Goal: Information Seeking & Learning: Understand process/instructions

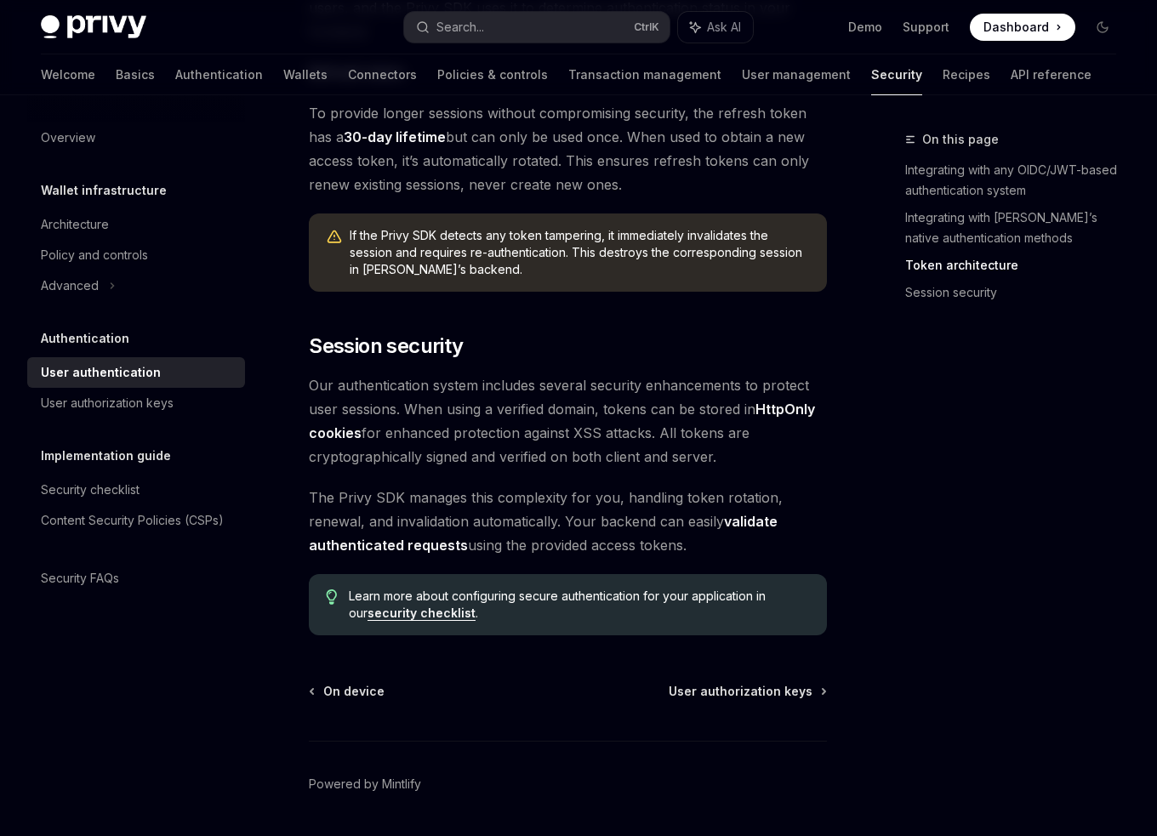
scroll to position [1281, 0]
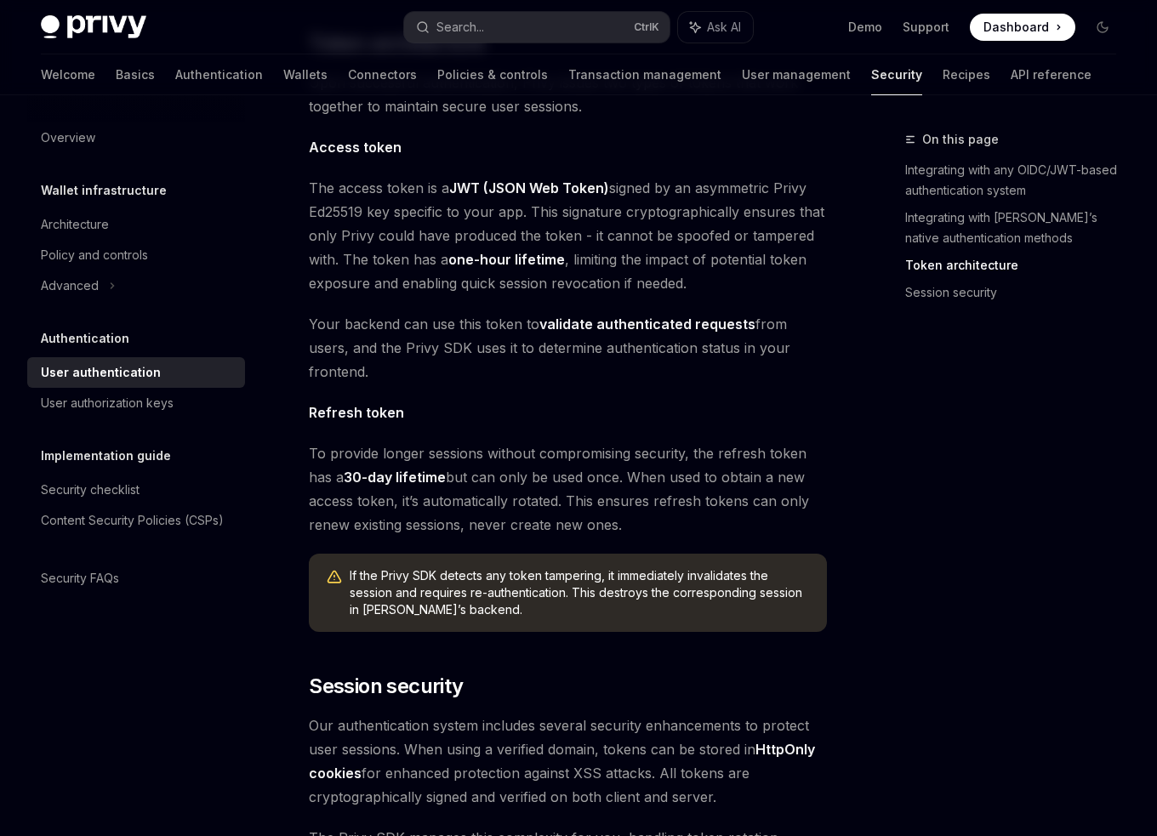
scroll to position [1025, 0]
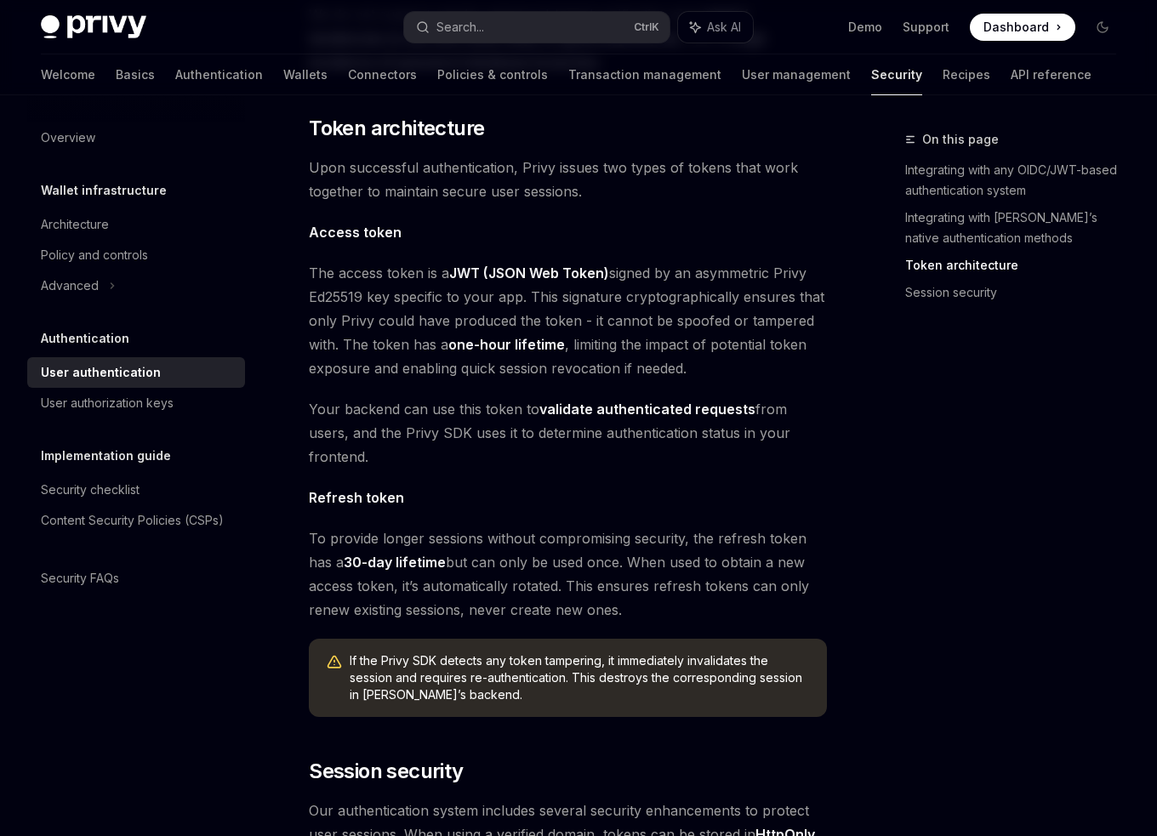
click at [931, 581] on div "On this page Integrating with any OIDC/JWT-based authentication system Integrat…" at bounding box center [1000, 482] width 259 height 707
click at [133, 401] on div "User authorization keys" at bounding box center [107, 403] width 133 height 20
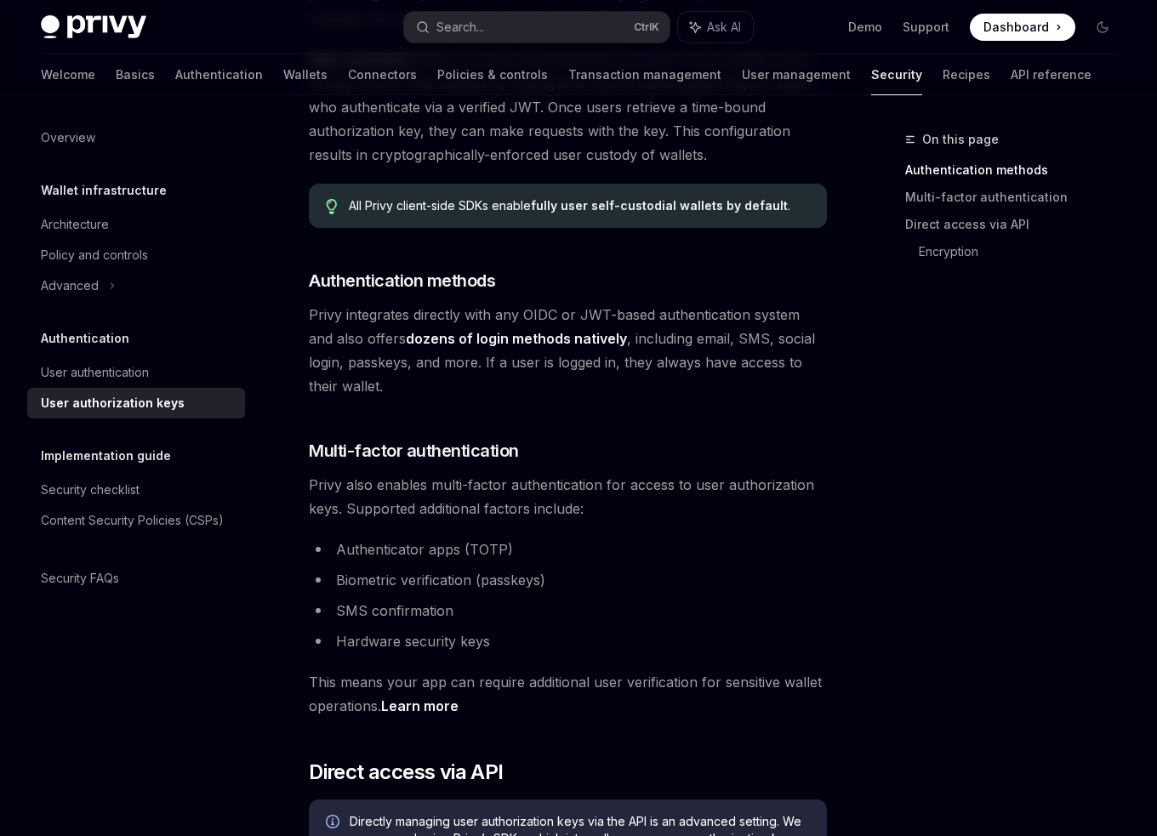
scroll to position [340, 0]
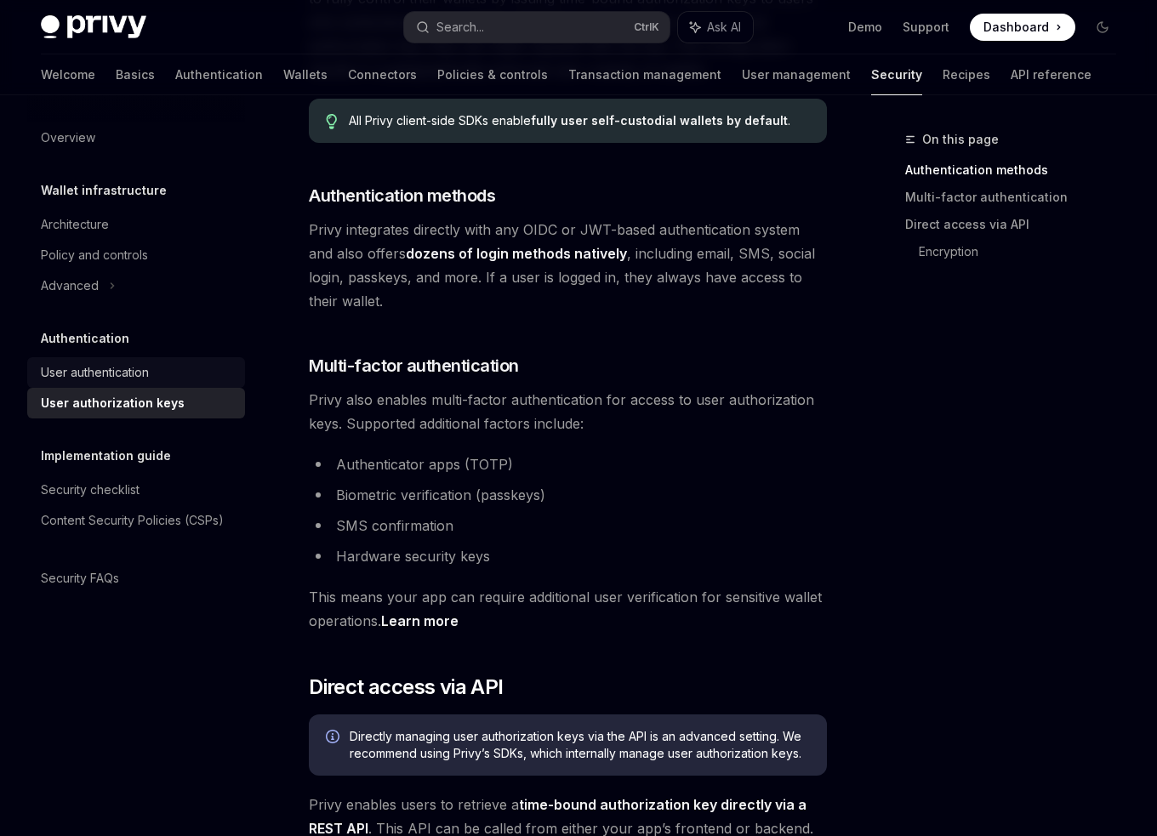
click at [145, 366] on div "User authentication" at bounding box center [95, 372] width 108 height 20
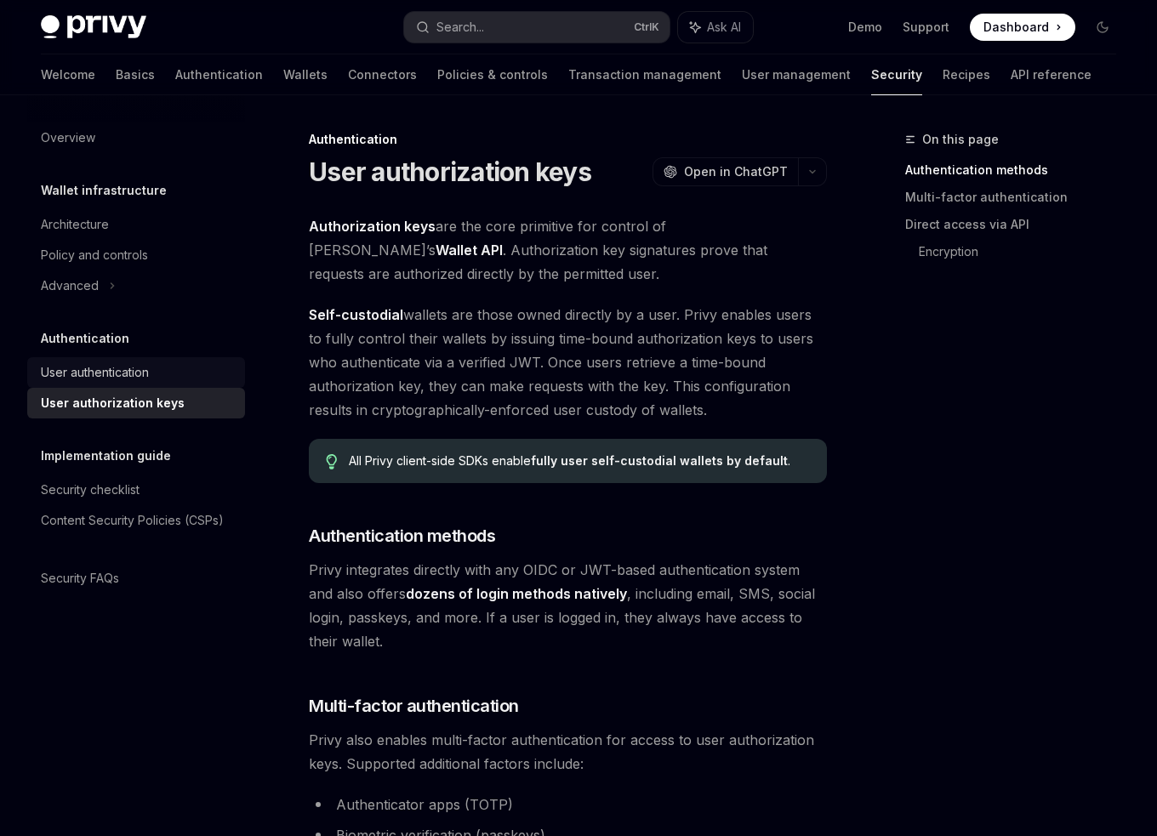
type textarea "*"
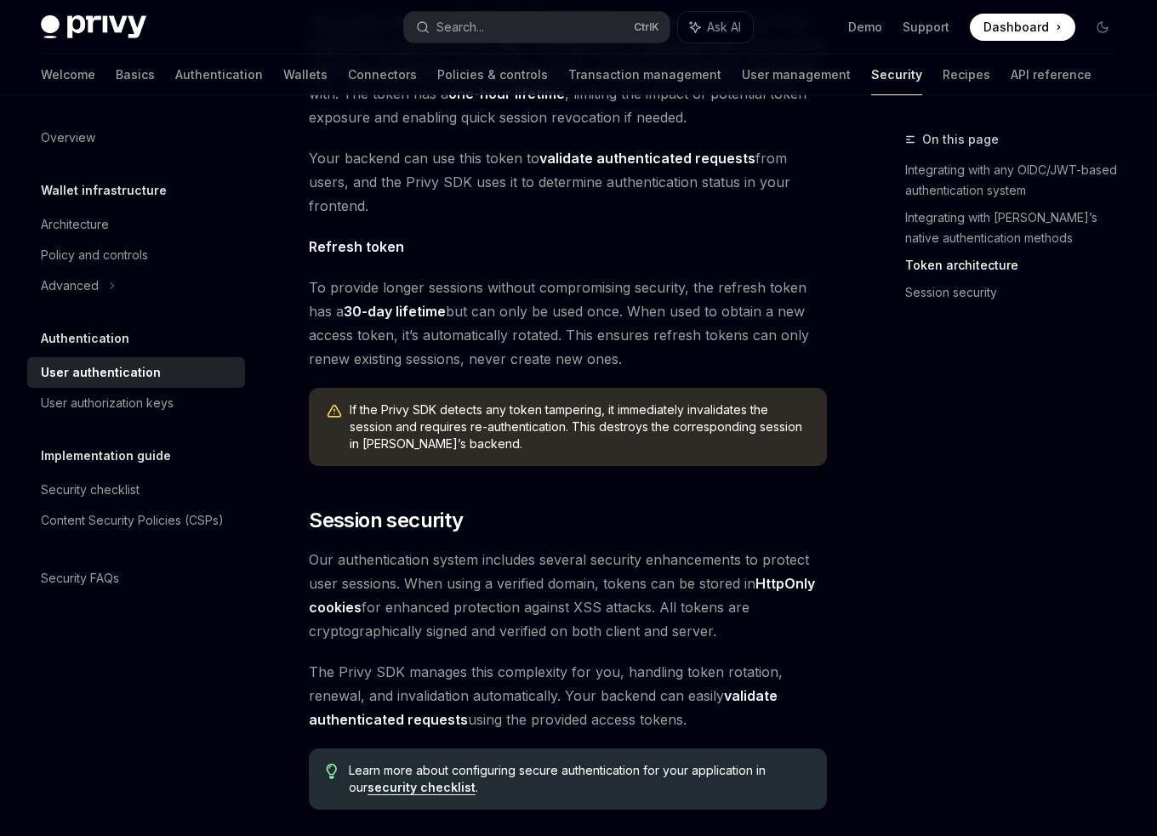
scroll to position [1191, 0]
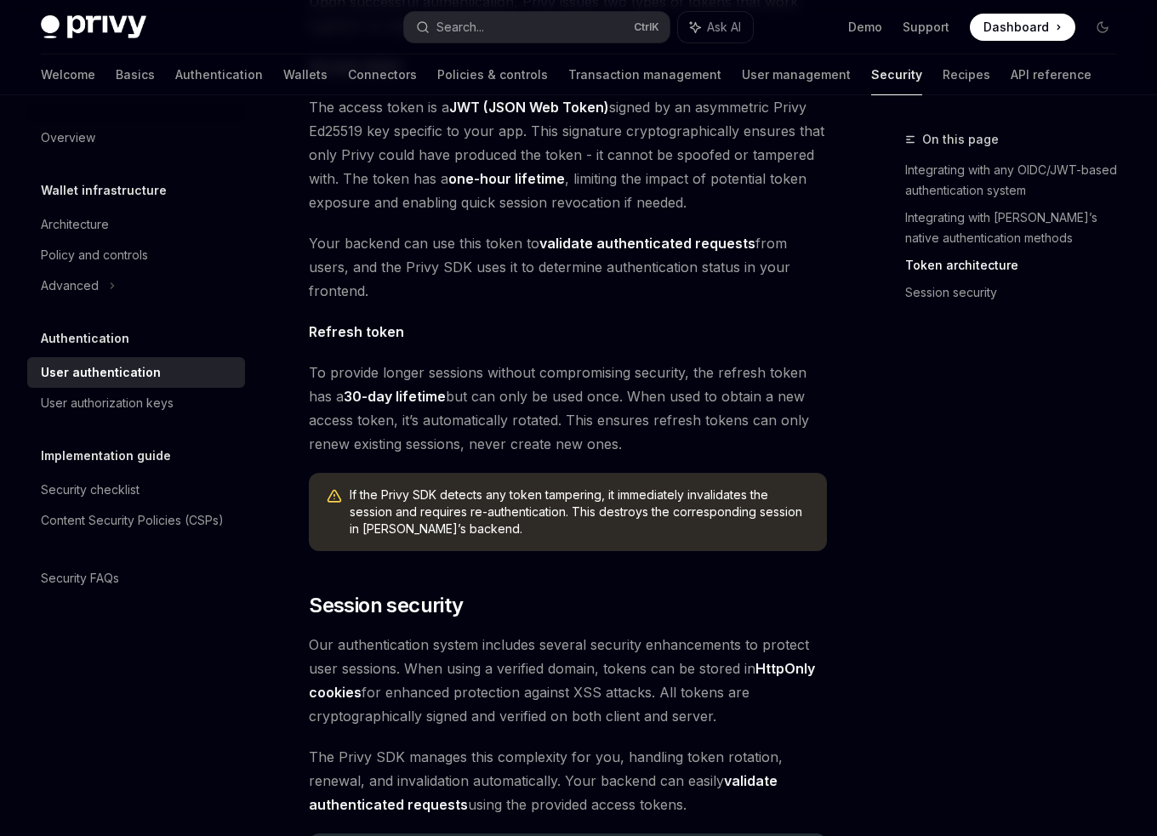
click at [875, 547] on div "On this page Integrating with any OIDC/JWT-based authentication system Integrat…" at bounding box center [1000, 482] width 259 height 707
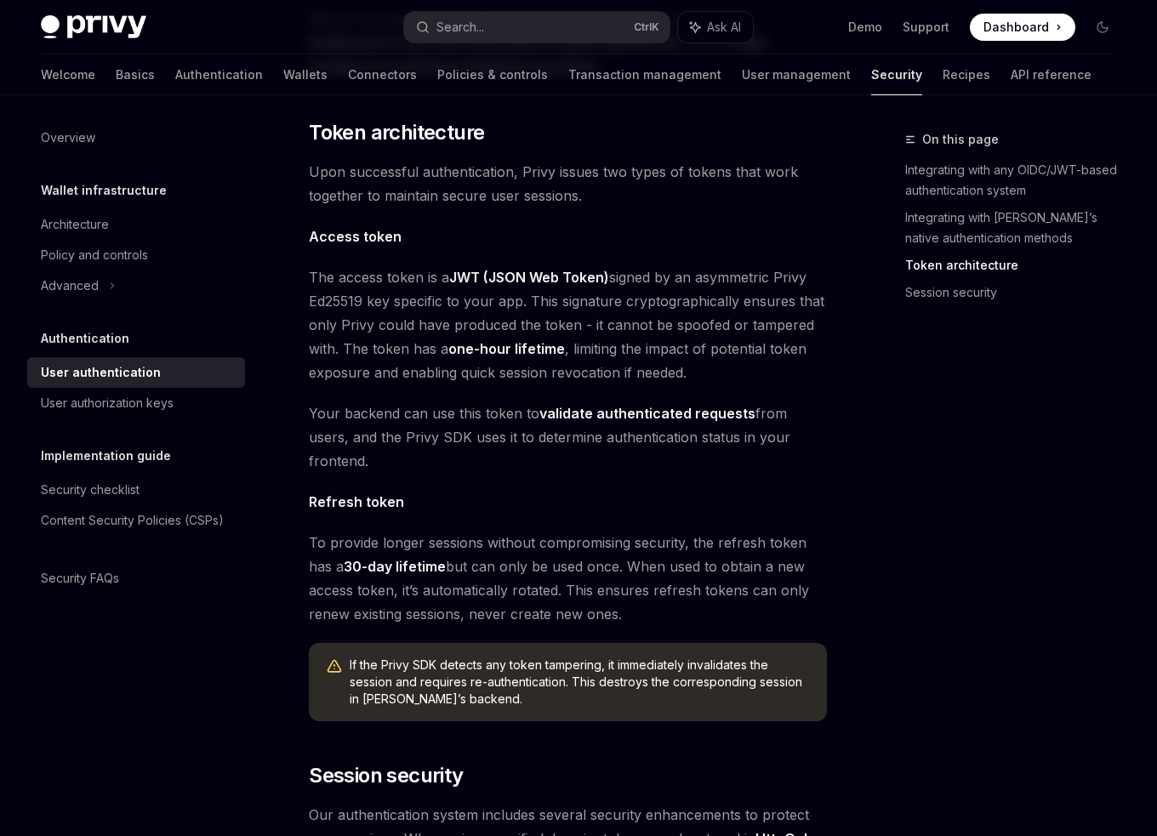
click at [921, 545] on div "On this page Integrating with any OIDC/JWT-based authentication system Integrat…" at bounding box center [1000, 482] width 259 height 707
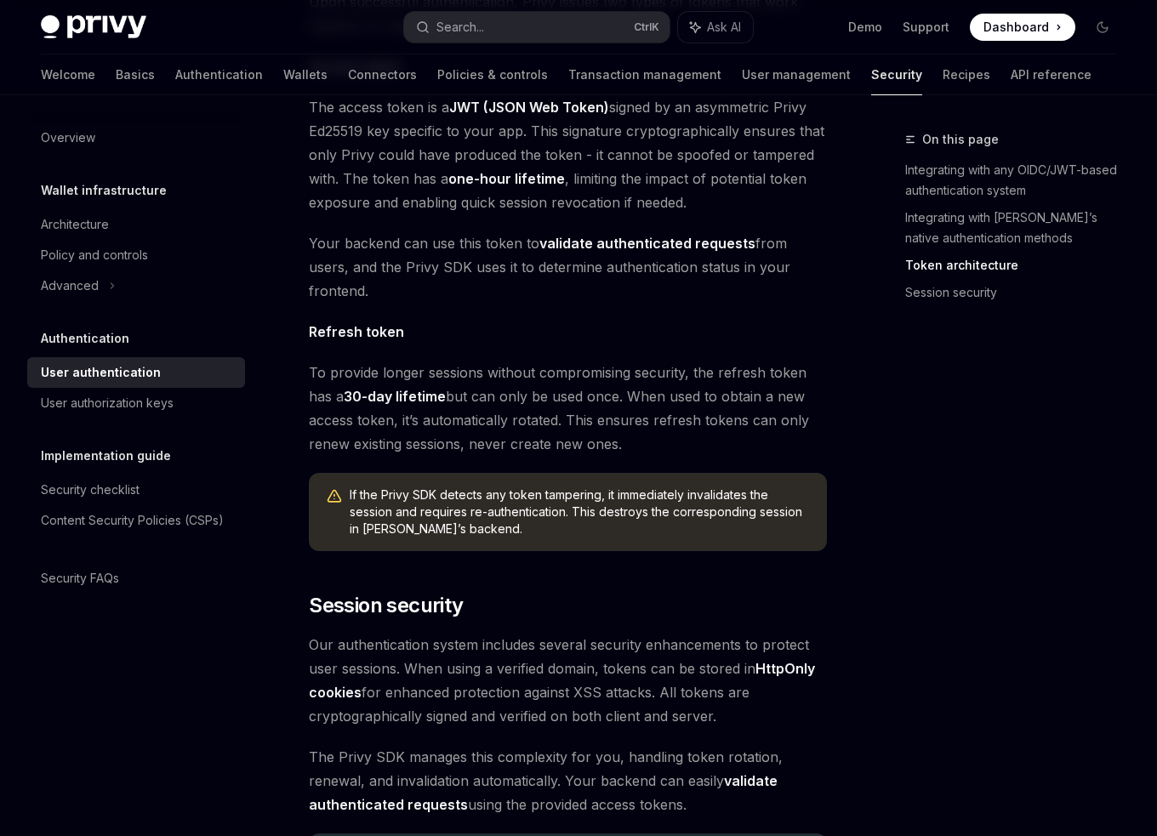
scroll to position [1276, 0]
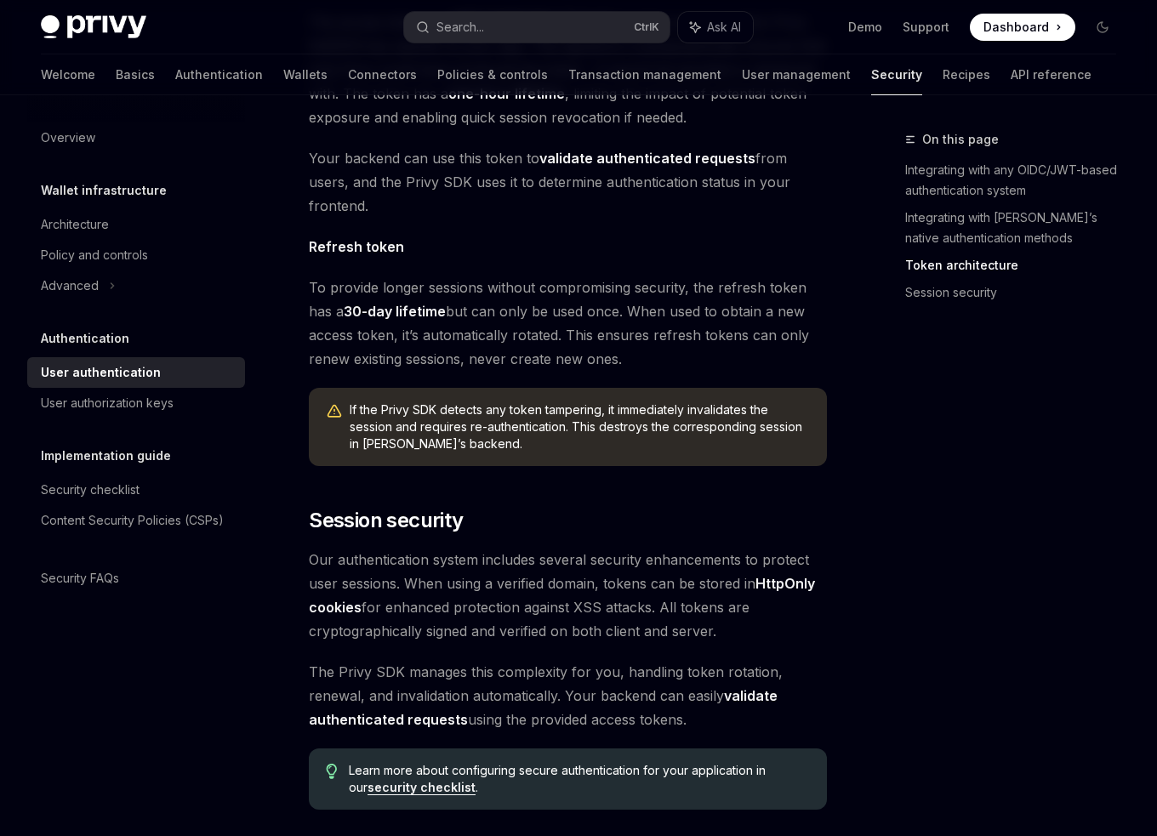
click at [914, 587] on div "On this page Integrating with any OIDC/JWT-based authentication system Integrat…" at bounding box center [1000, 482] width 259 height 707
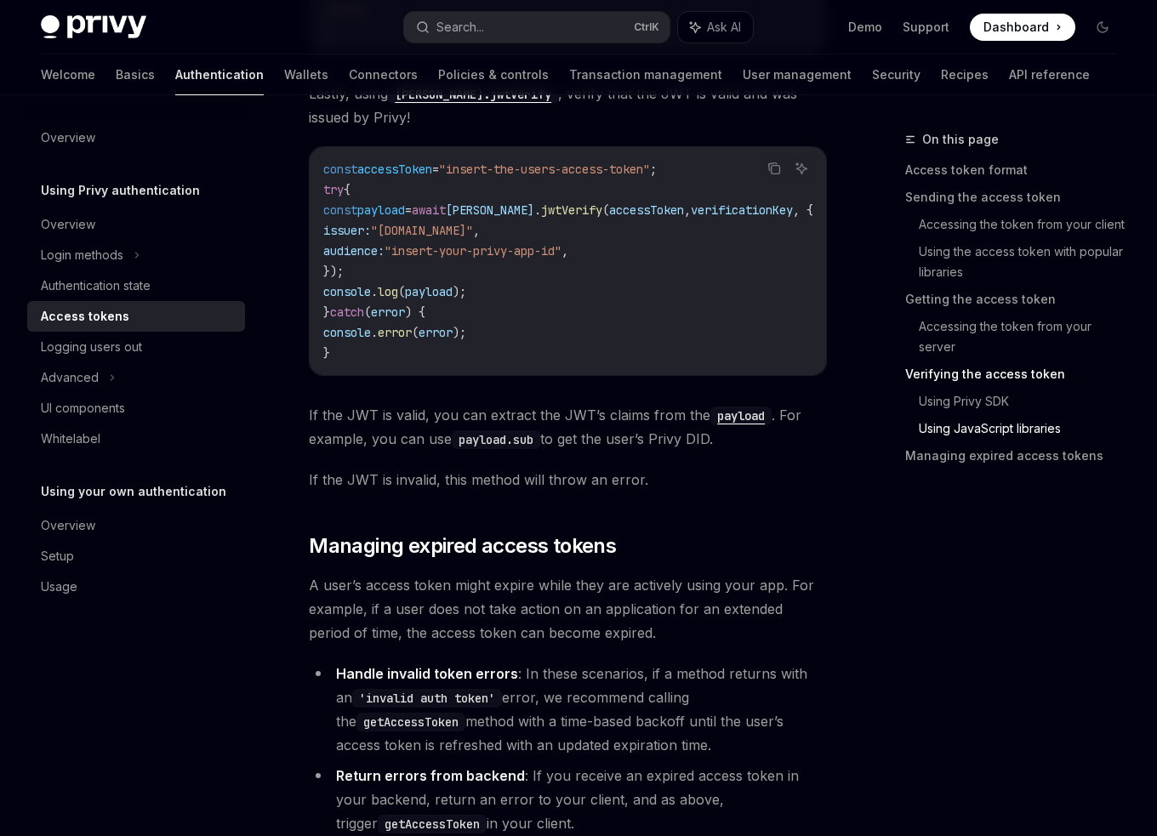
scroll to position [4605, 0]
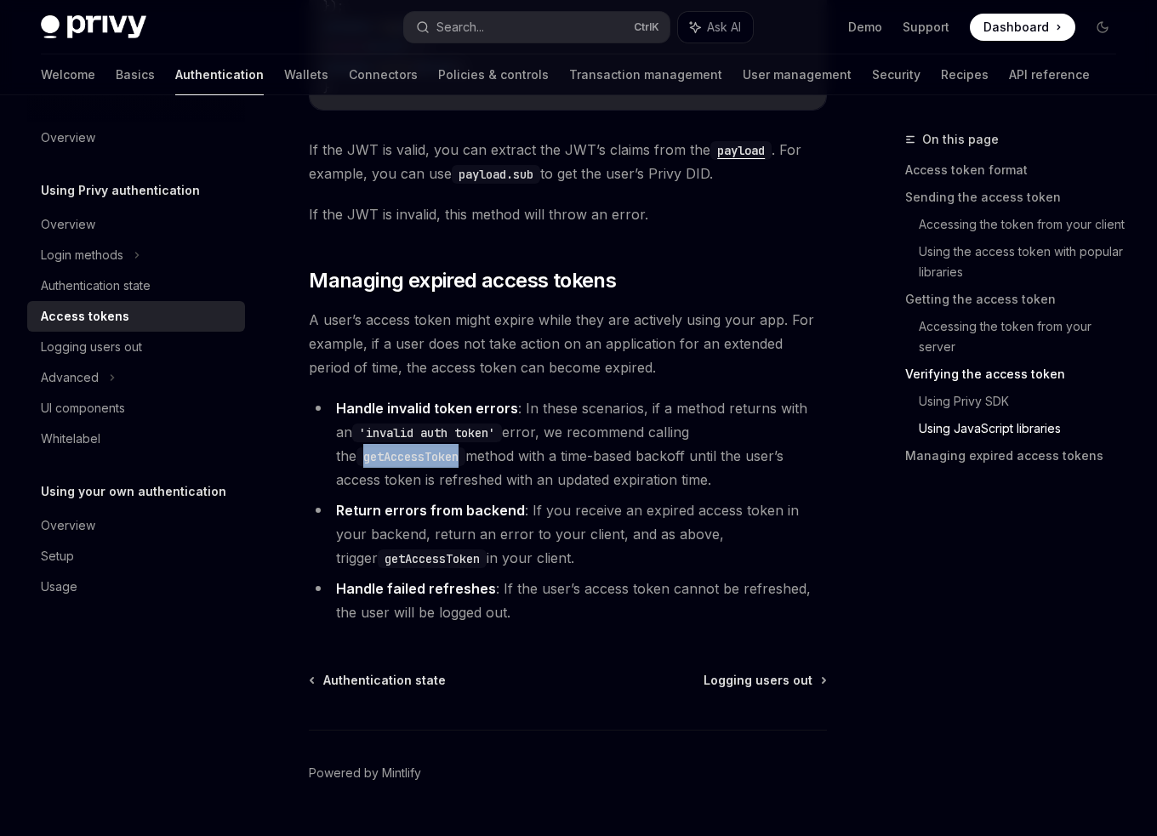
drag, startPoint x: 715, startPoint y: 398, endPoint x: 824, endPoint y: 393, distance: 109.9
click at [824, 397] on li "Handle invalid token errors : In these scenarios, if a method returns with an '…" at bounding box center [568, 444] width 518 height 95
copy code "getAccessToken"
